Goal: Information Seeking & Learning: Learn about a topic

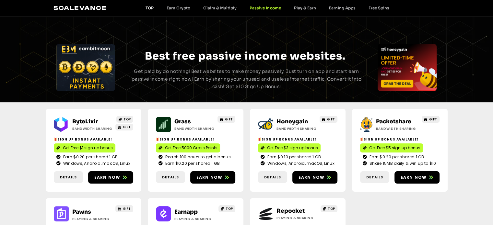
click at [148, 9] on link "TOP" at bounding box center [149, 8] width 21 height 5
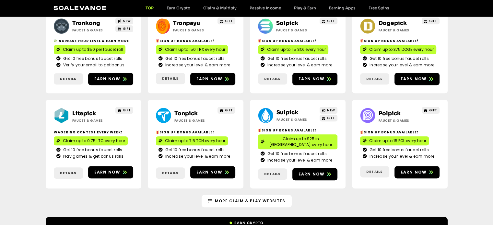
scroll to position [389, 0]
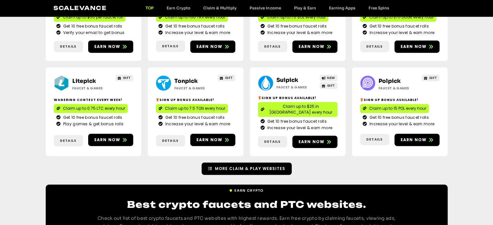
click at [277, 166] on span "More Claim & Play Websites" at bounding box center [250, 169] width 70 height 6
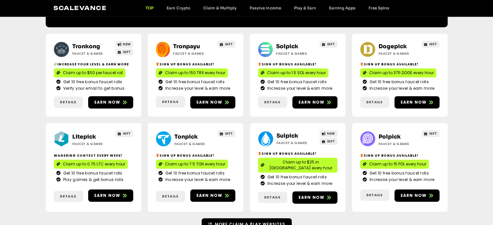
scroll to position [324, 0]
